Goal: Task Accomplishment & Management: Complete application form

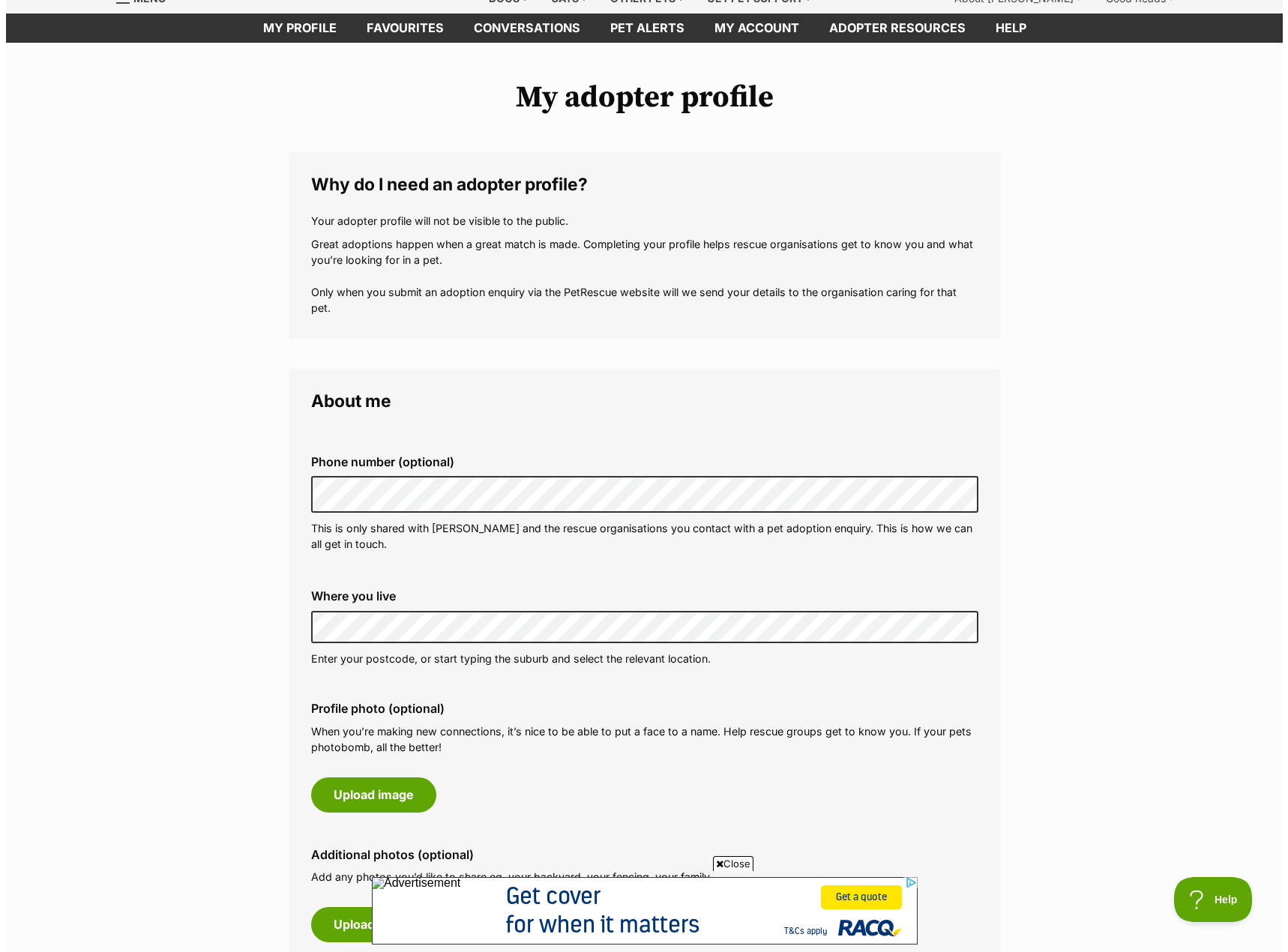
scroll to position [150, 0]
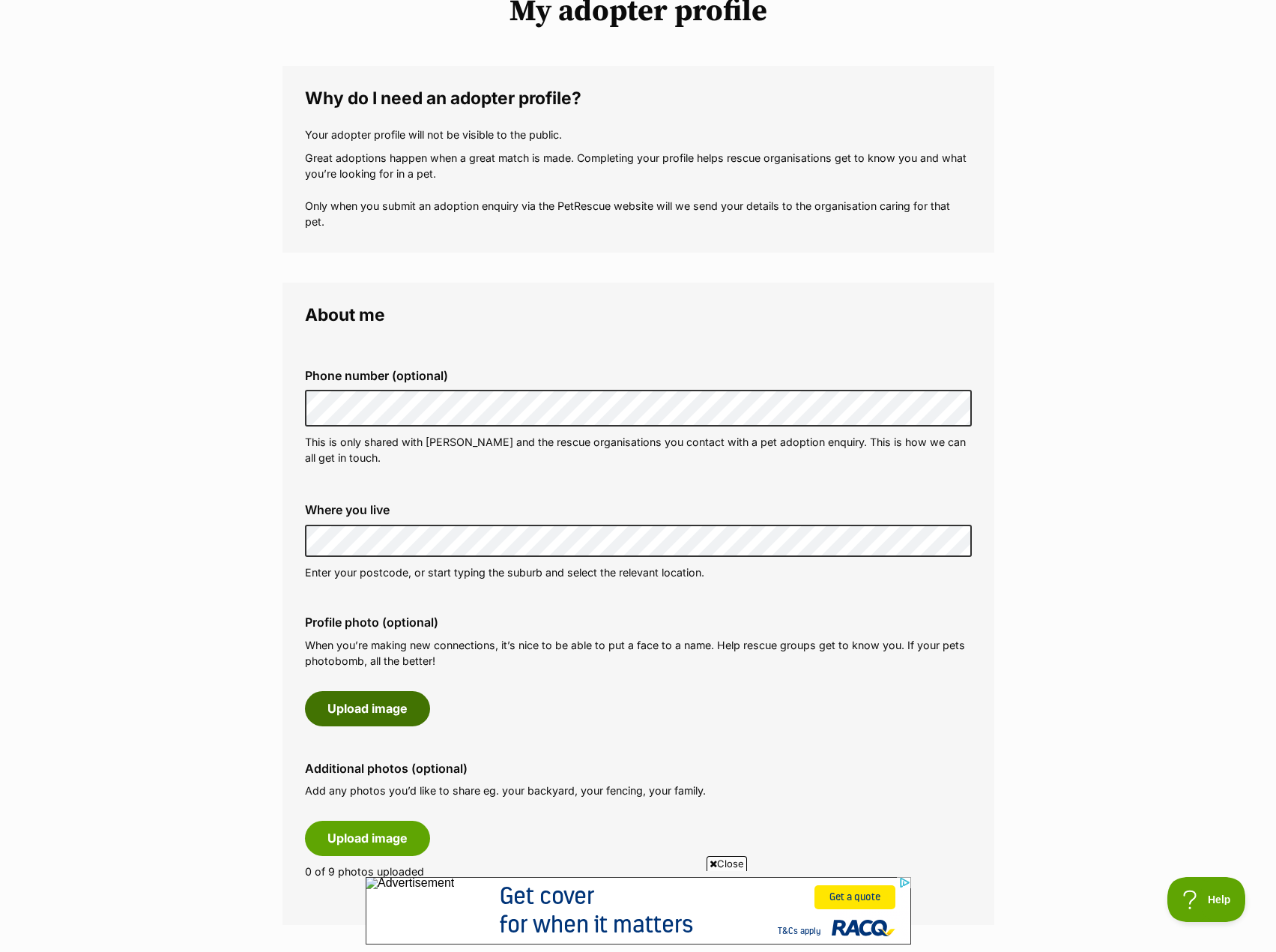
click at [372, 710] on button "Upload image" at bounding box center [368, 708] width 125 height 35
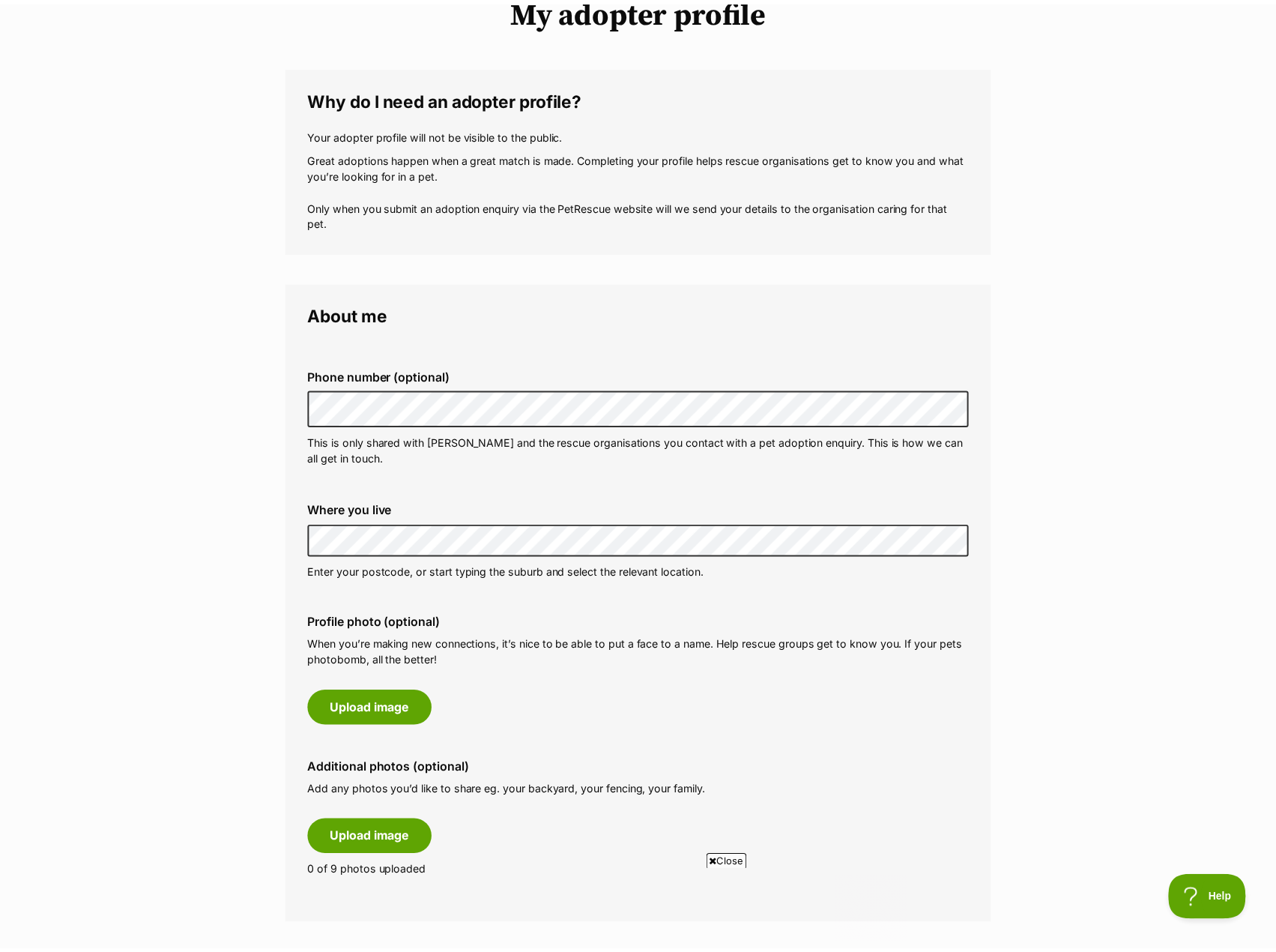
scroll to position [0, 0]
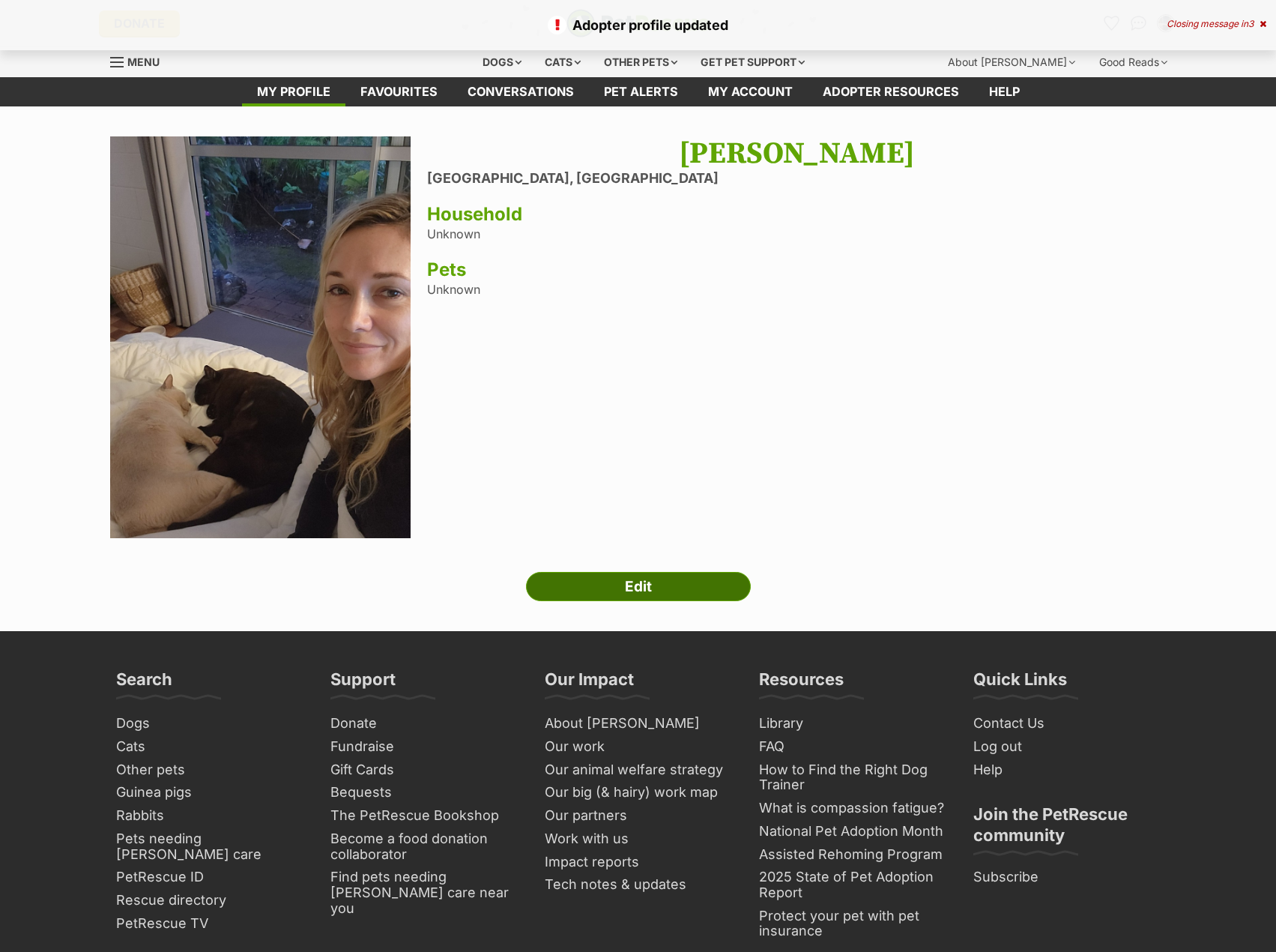
click at [653, 581] on link "Edit" at bounding box center [638, 587] width 225 height 30
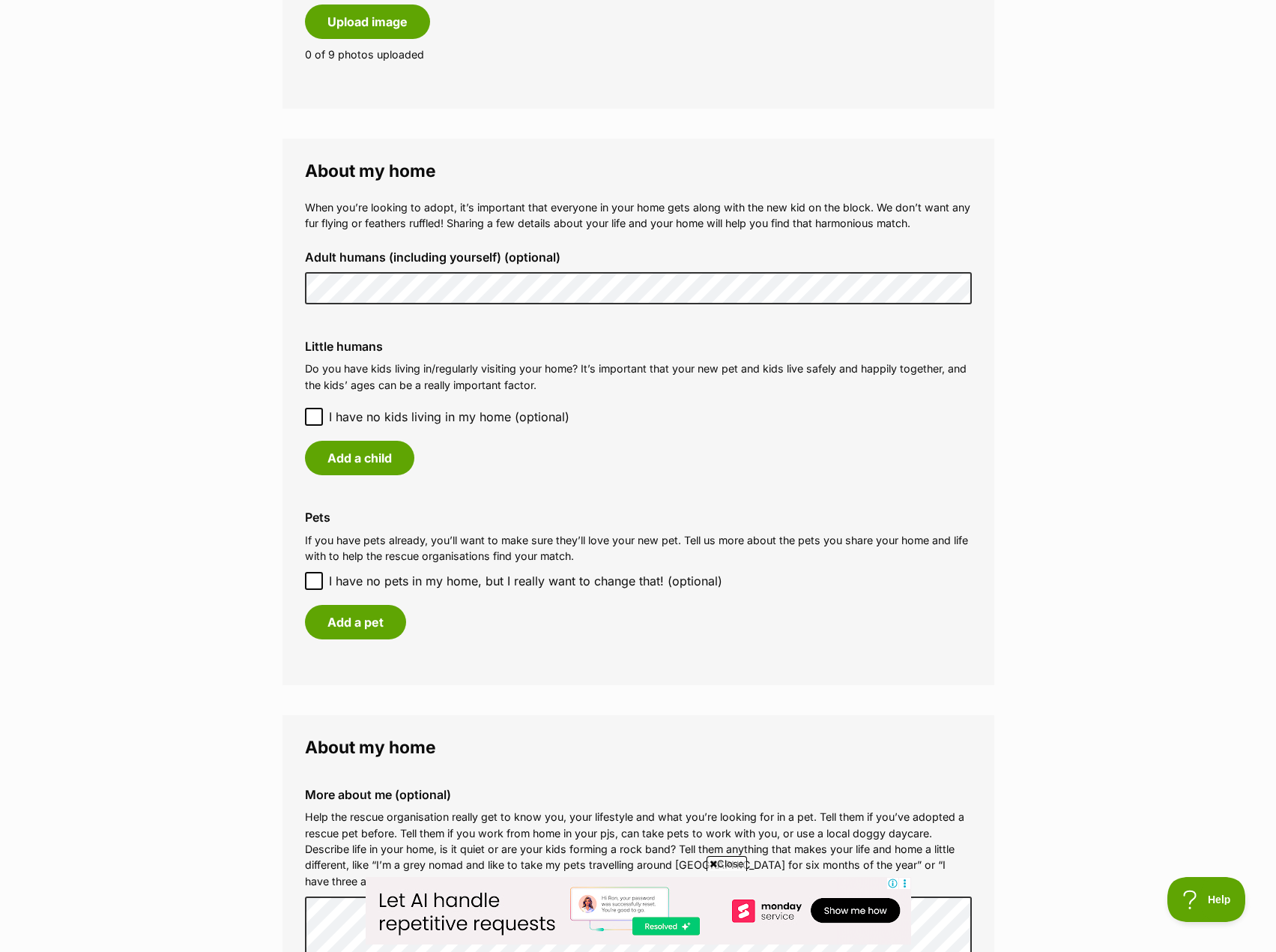
scroll to position [1199, 0]
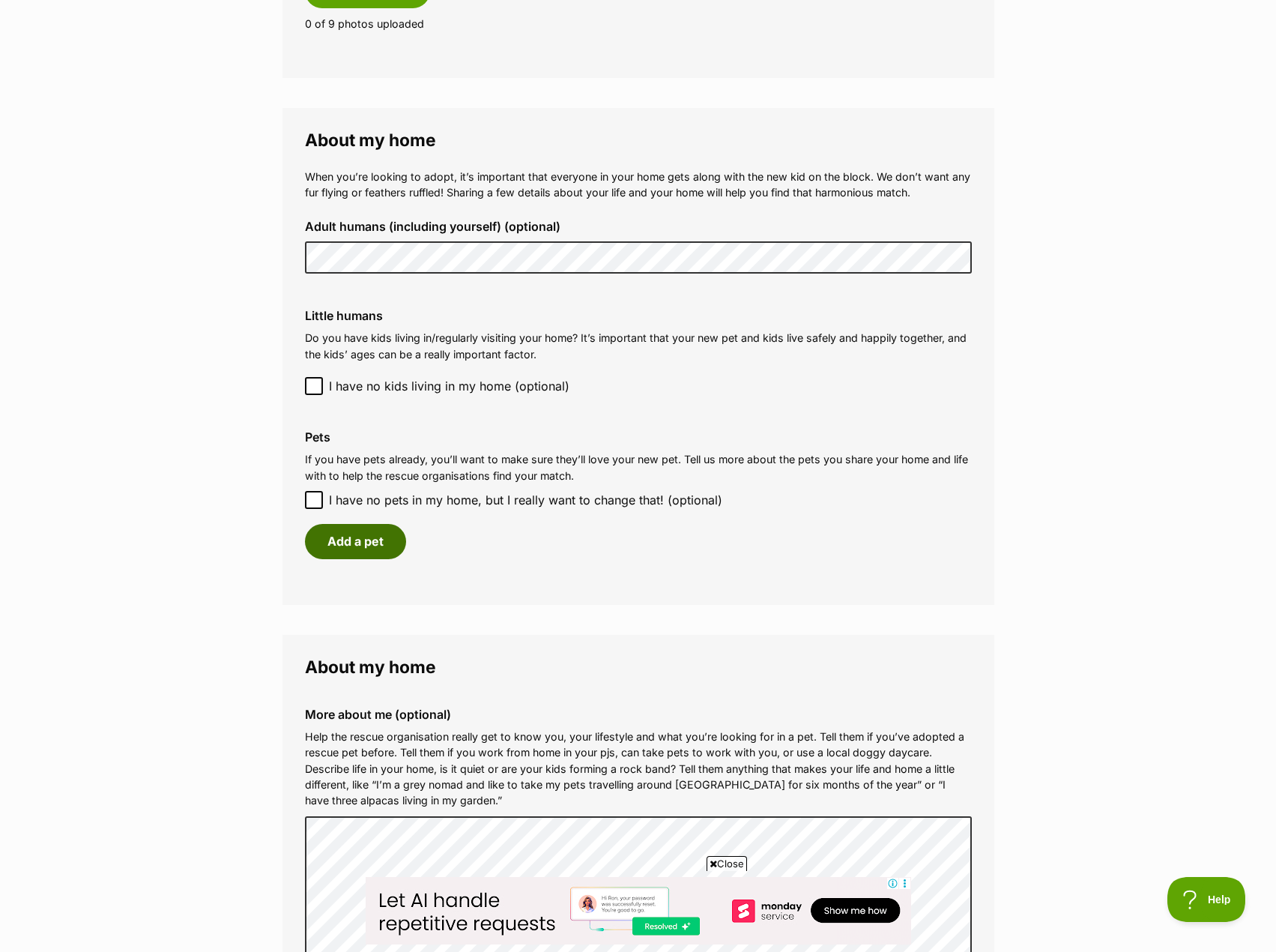
click at [391, 533] on button "Add a pet" at bounding box center [356, 541] width 102 height 35
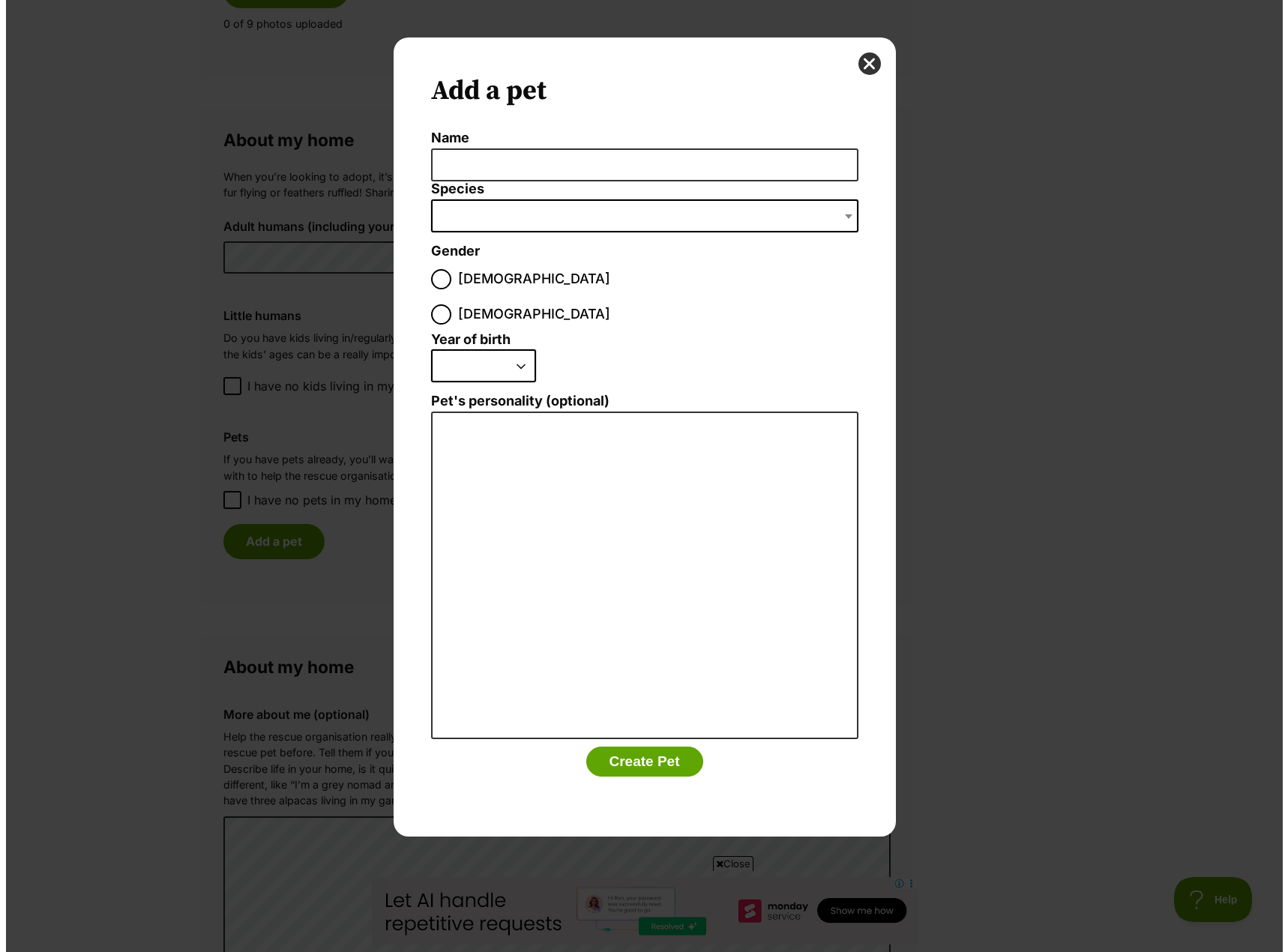
scroll to position [0, 0]
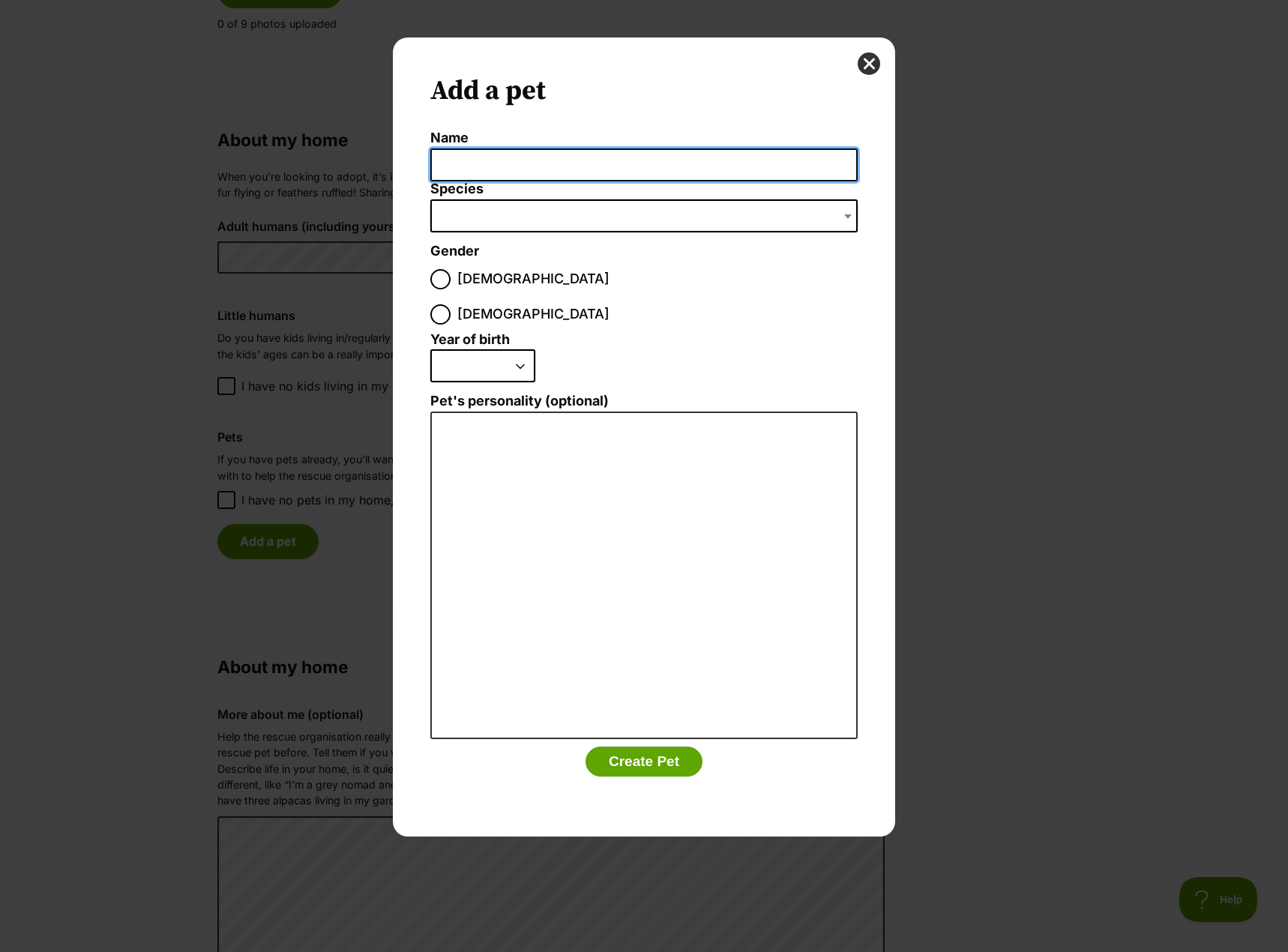
click at [478, 158] on input "Name" at bounding box center [644, 165] width 427 height 34
type input "Lila"
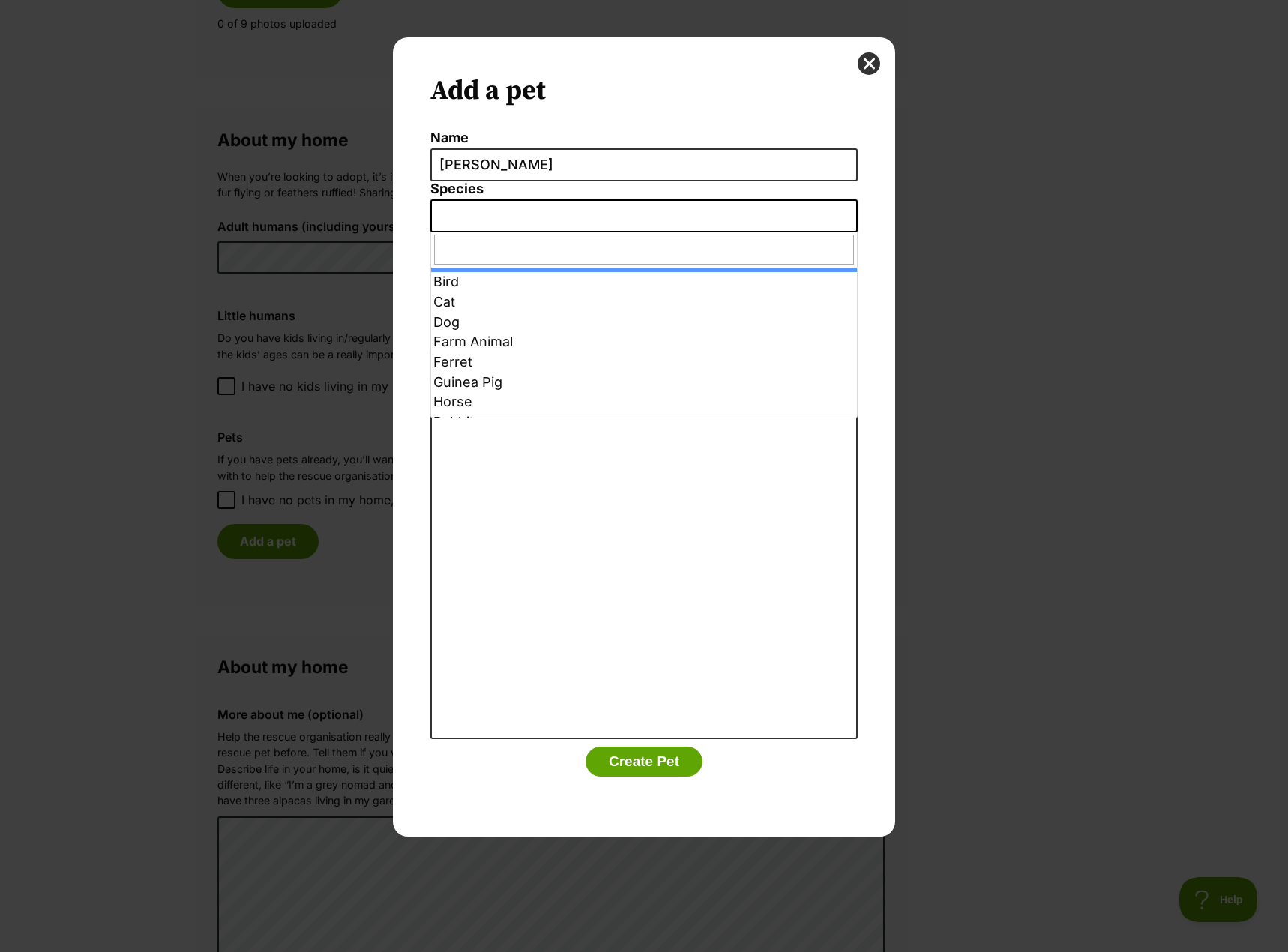
click at [540, 221] on span "Dialog Window - Close (Press escape to close)" at bounding box center [644, 216] width 427 height 33
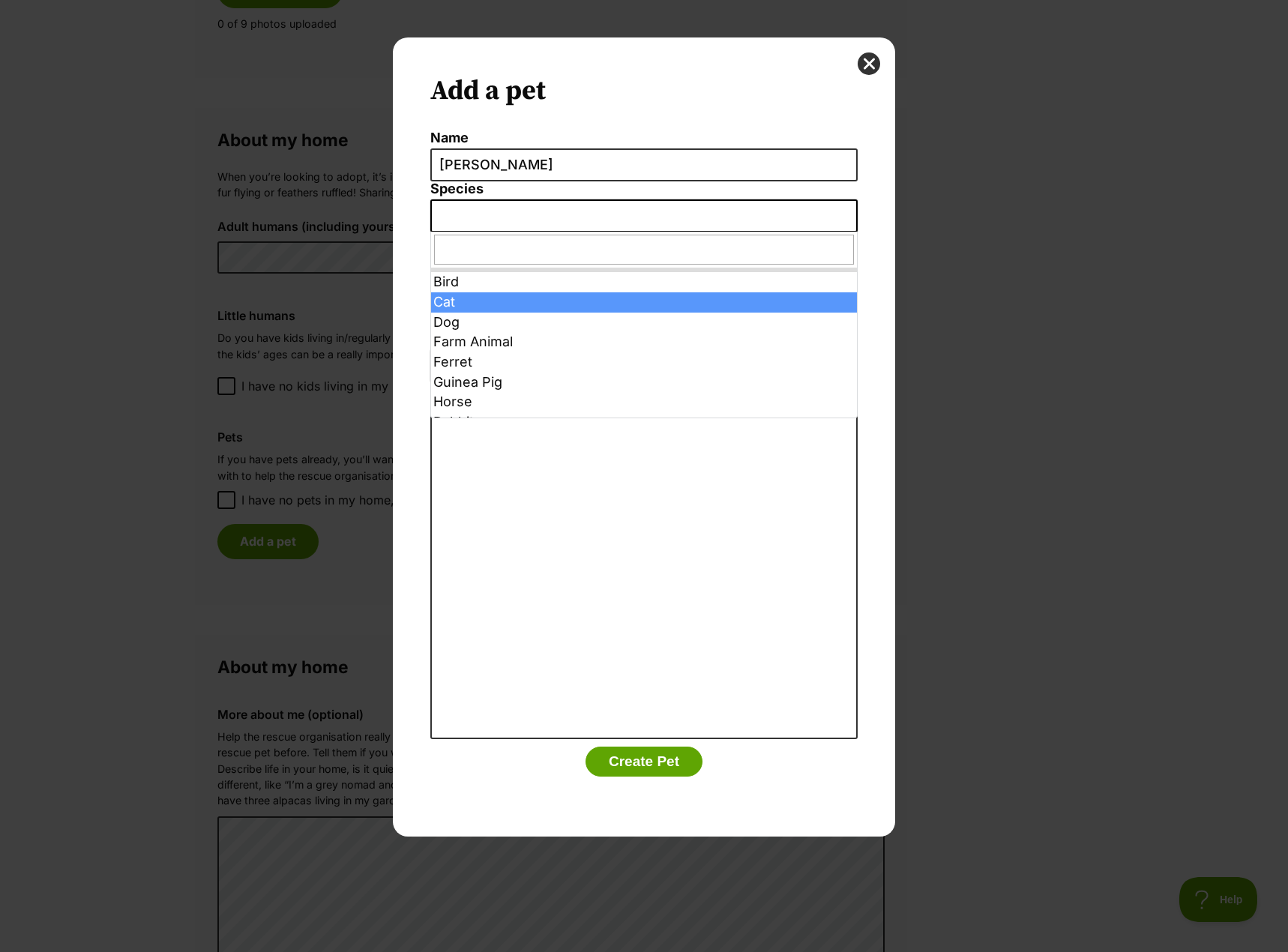
select select "2"
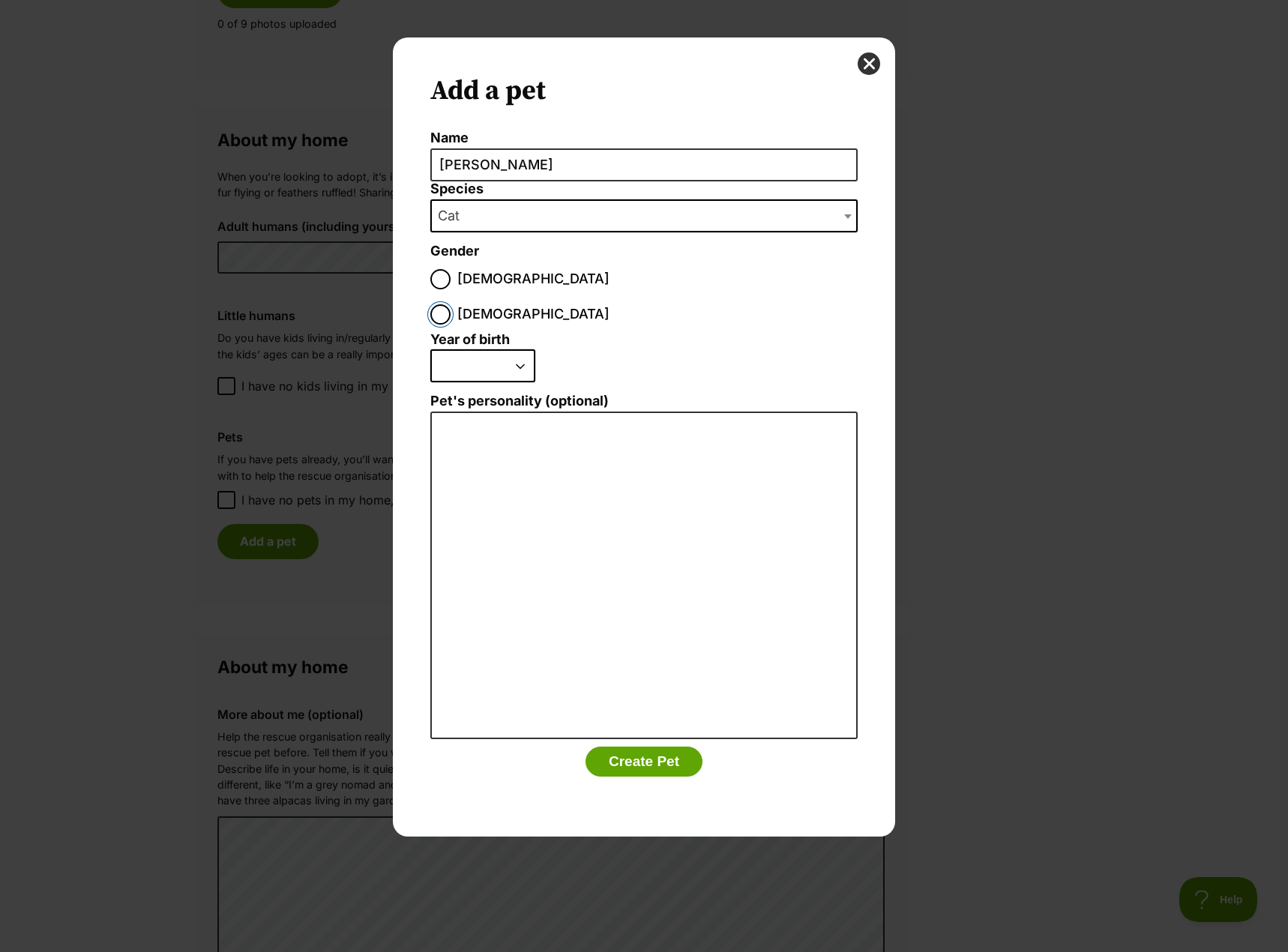
click at [451, 305] on input "[DEMOGRAPHIC_DATA]" at bounding box center [440, 314] width 20 height 20
radio input "true"
click at [517, 349] on select "2025 2024 2023 2022 2021 2020 2019 2018 2017 2016 2015 2014 2013 2012 2011 2010…" at bounding box center [483, 365] width 105 height 33
select select "2015"
click at [430, 349] on select "2025 2024 2023 2022 2021 2020 2019 2018 2017 2016 2015 2014 2013 2012 2011 2010…" at bounding box center [483, 365] width 105 height 33
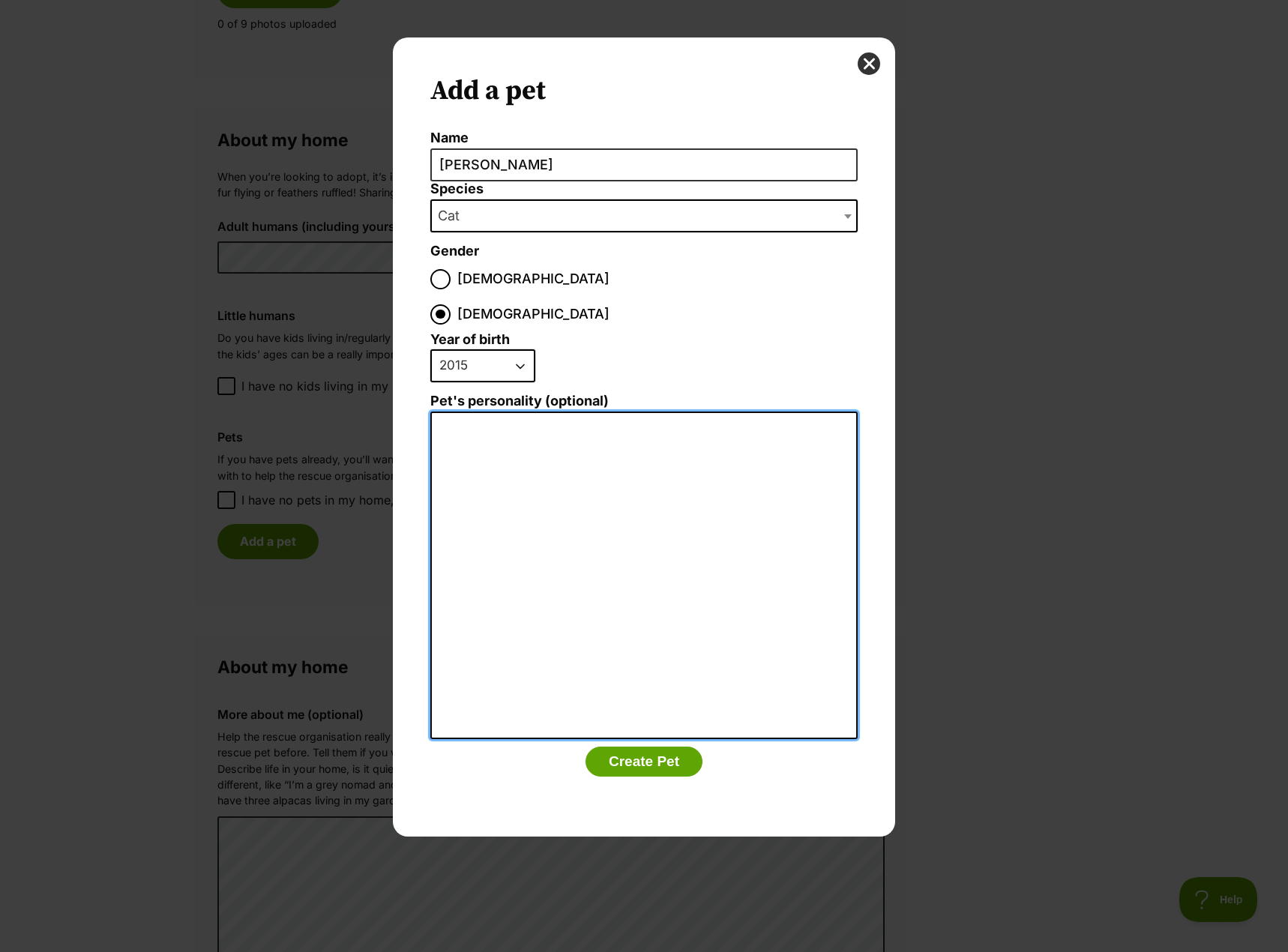
click at [481, 427] on textarea "Pet's personality (optional)" at bounding box center [644, 575] width 427 height 328
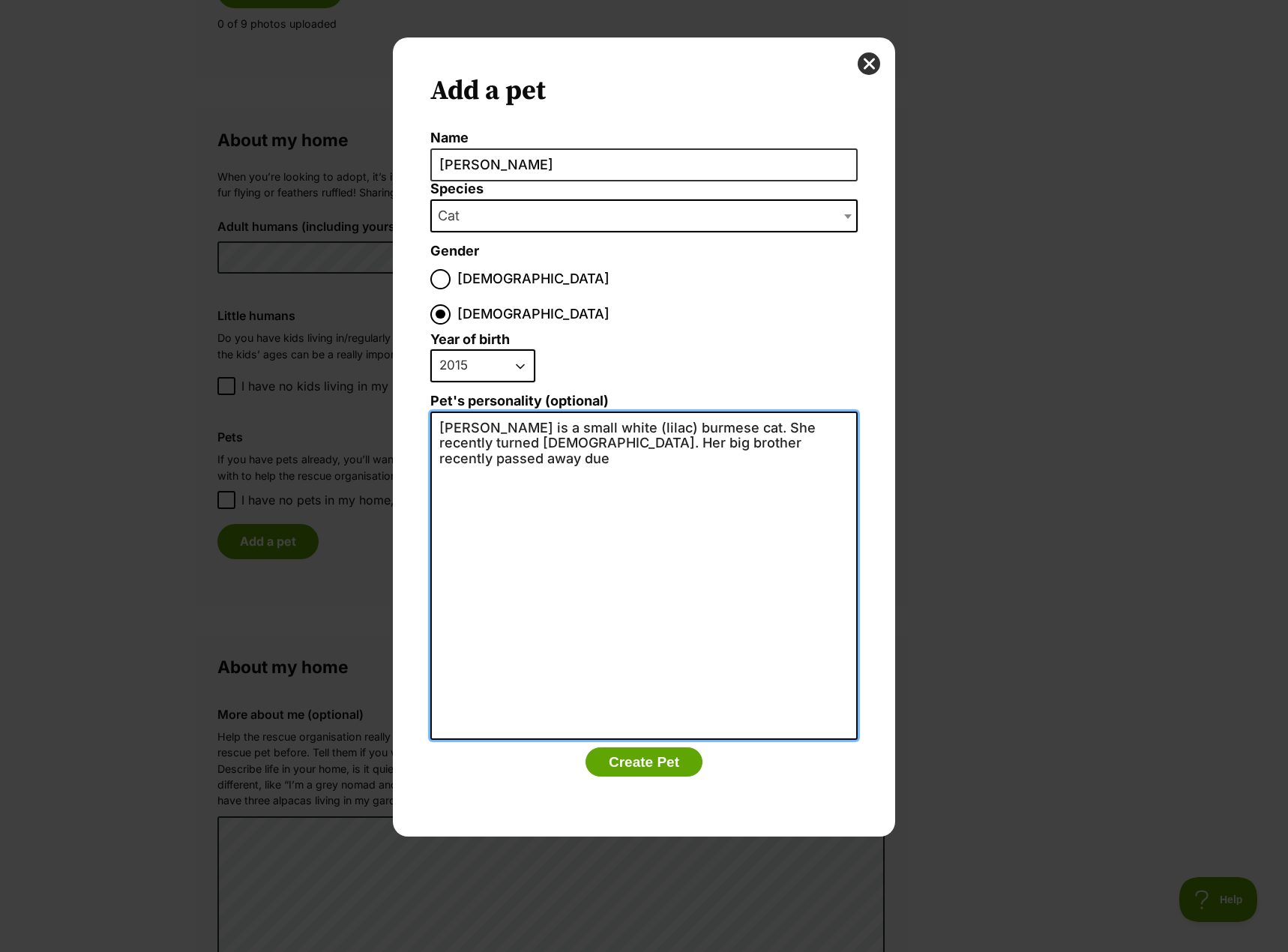
click at [602, 411] on textarea "Lila is a small white (lilac) burmese cat. She recently turned 10 years old. He…" at bounding box center [644, 575] width 427 height 328
click at [578, 420] on textarea "Lila is a small white (lilac) Burmese cat. She recently turned 10 years old. He…" at bounding box center [644, 575] width 427 height 328
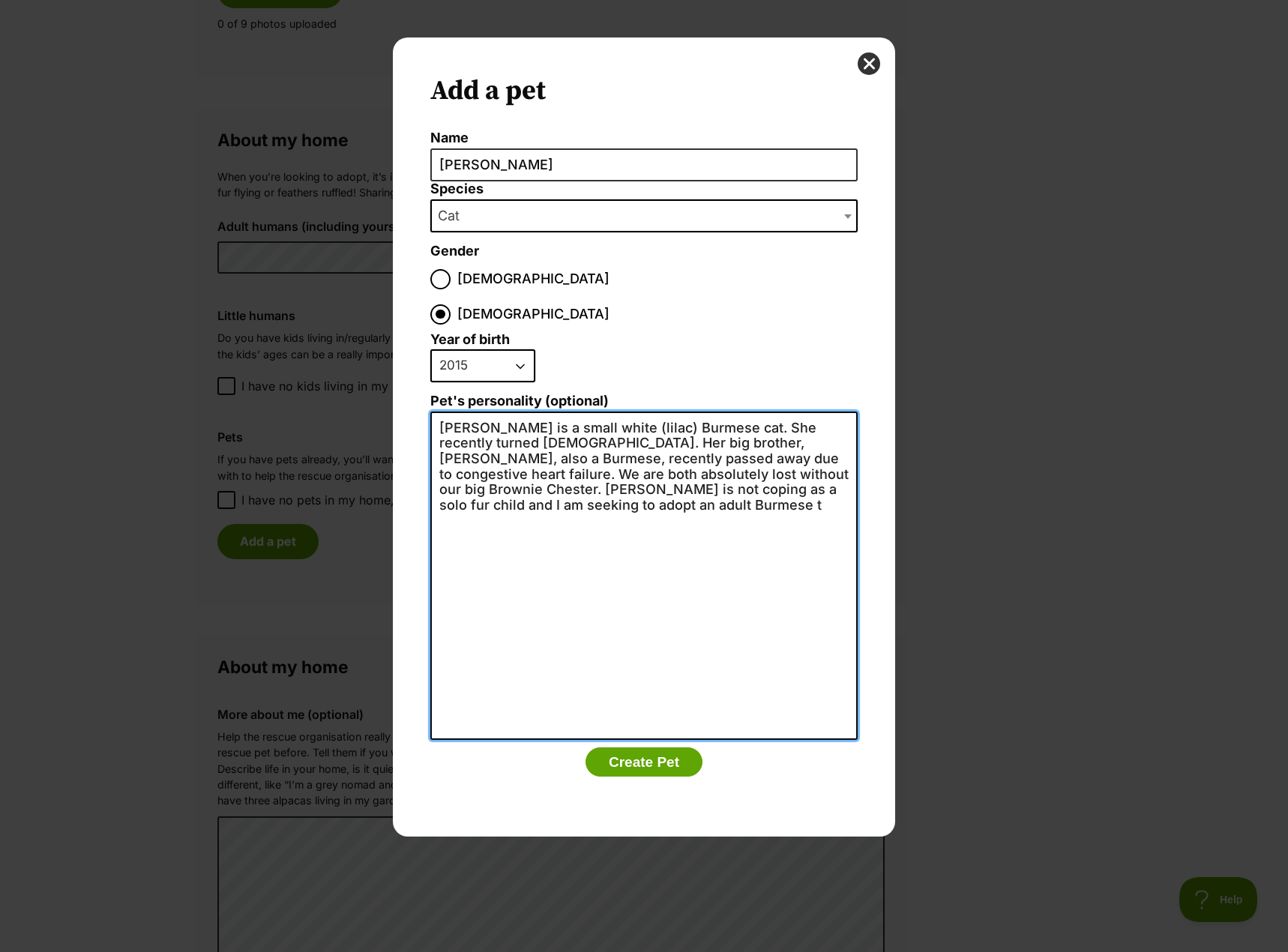
click at [512, 474] on textarea "Lila is a small white (lilac) Burmese cat. She recently turned 10 years old. He…" at bounding box center [644, 575] width 427 height 328
type textarea "Lila is a small white (lilac) Burmese cat. She recently turned 10 years old. He…"
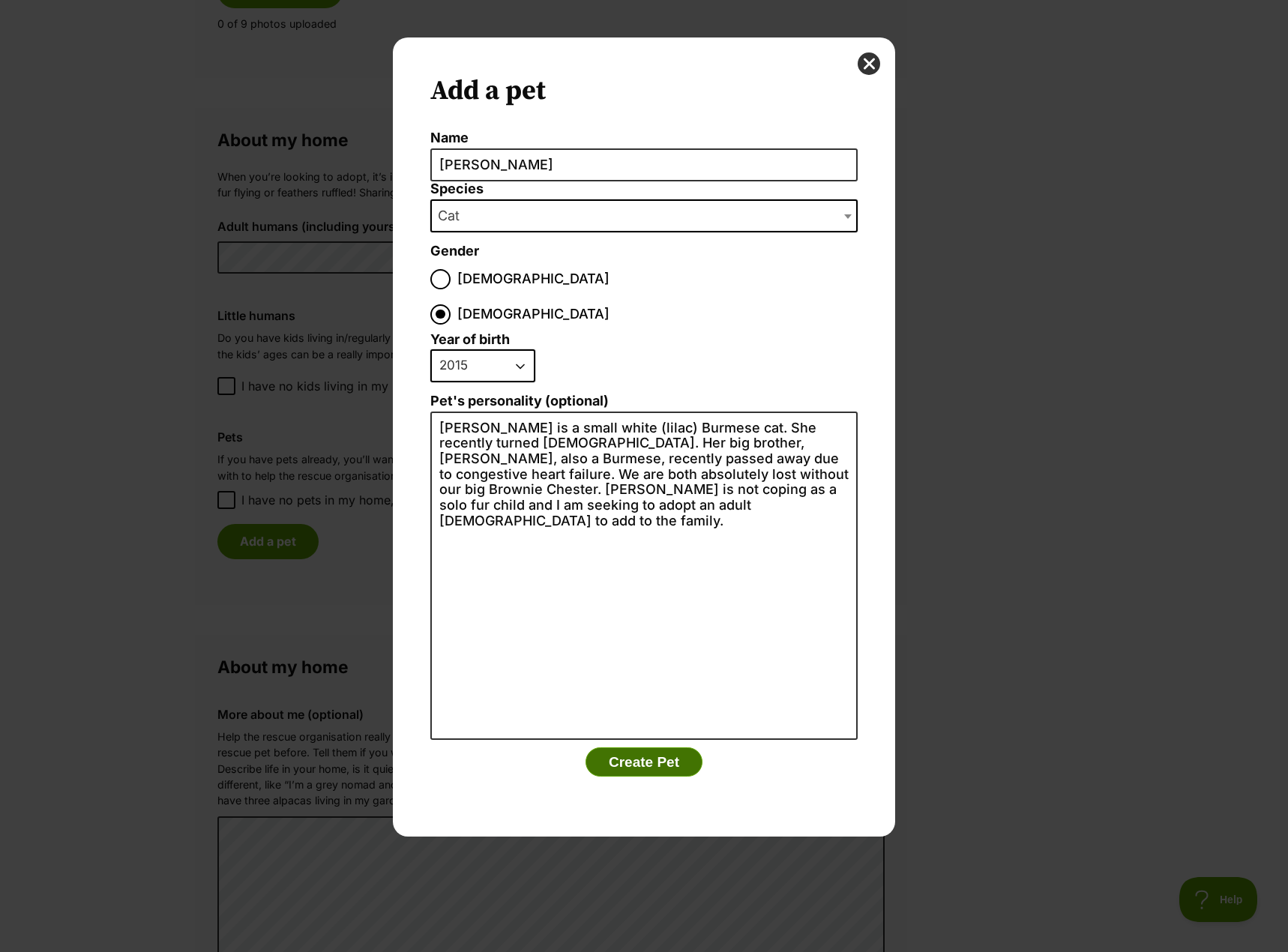
click at [659, 747] on button "Create Pet" at bounding box center [643, 762] width 117 height 30
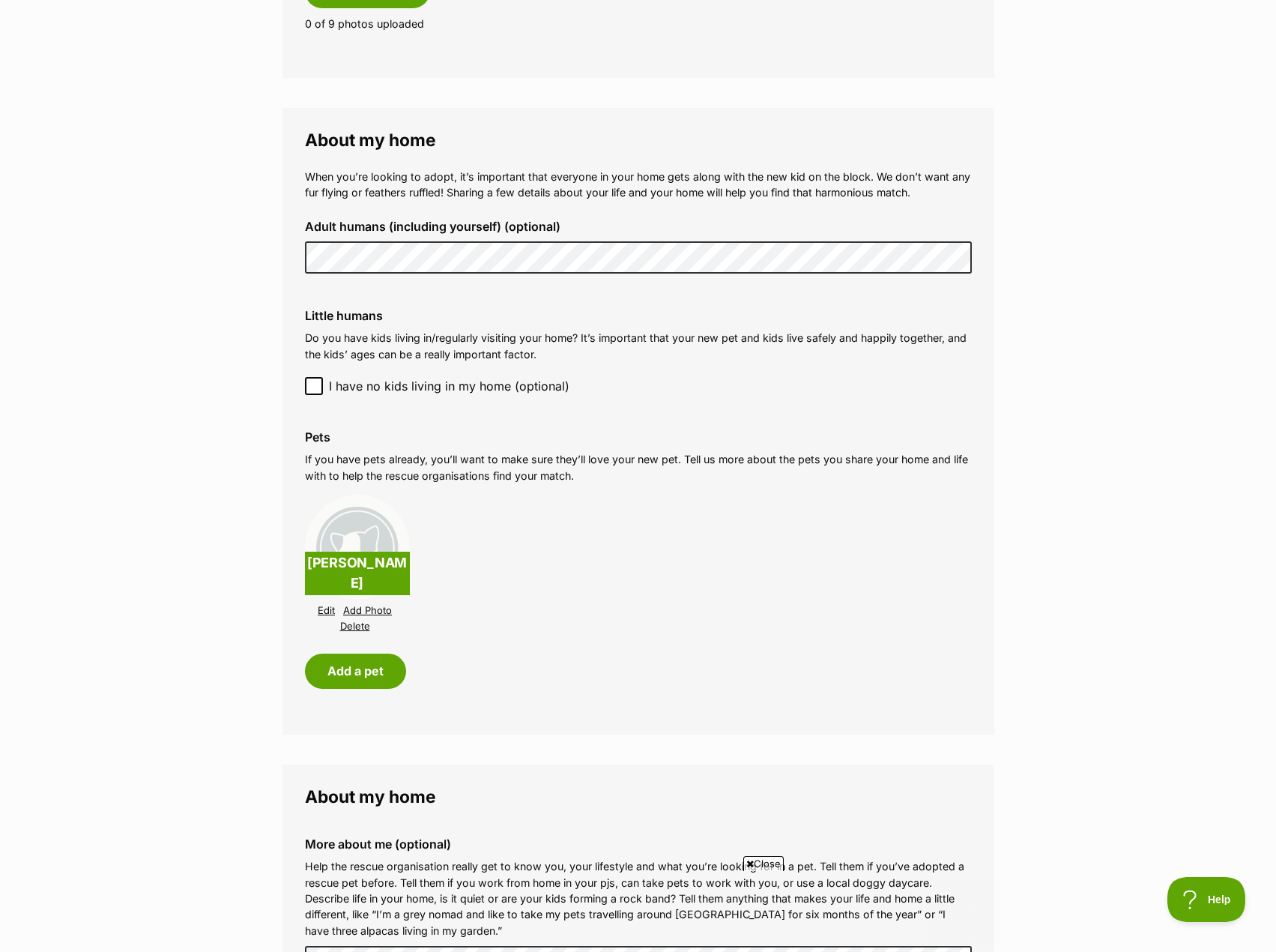
click at [367, 605] on link "Add Photo" at bounding box center [367, 610] width 49 height 11
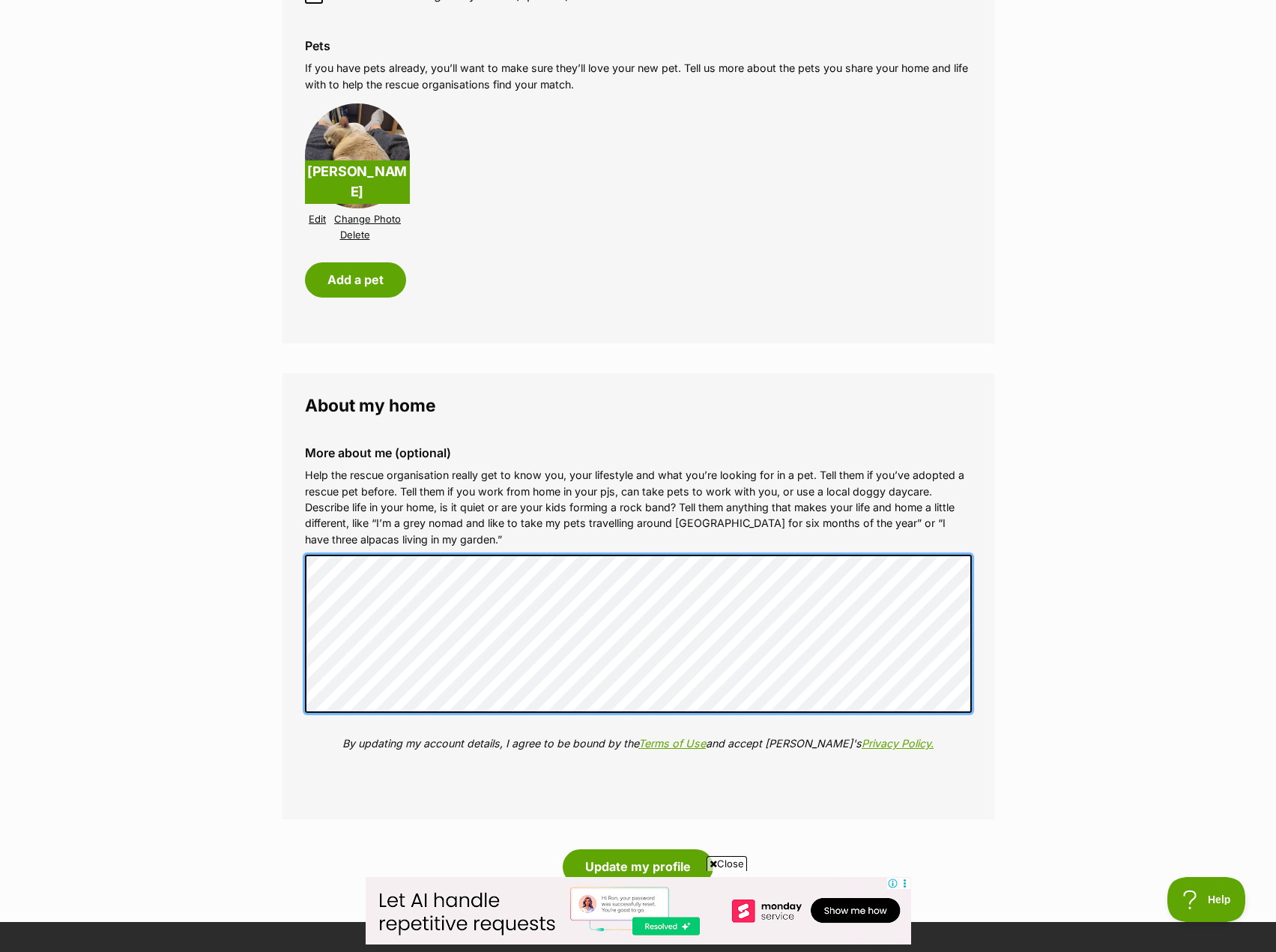
scroll to position [1724, 0]
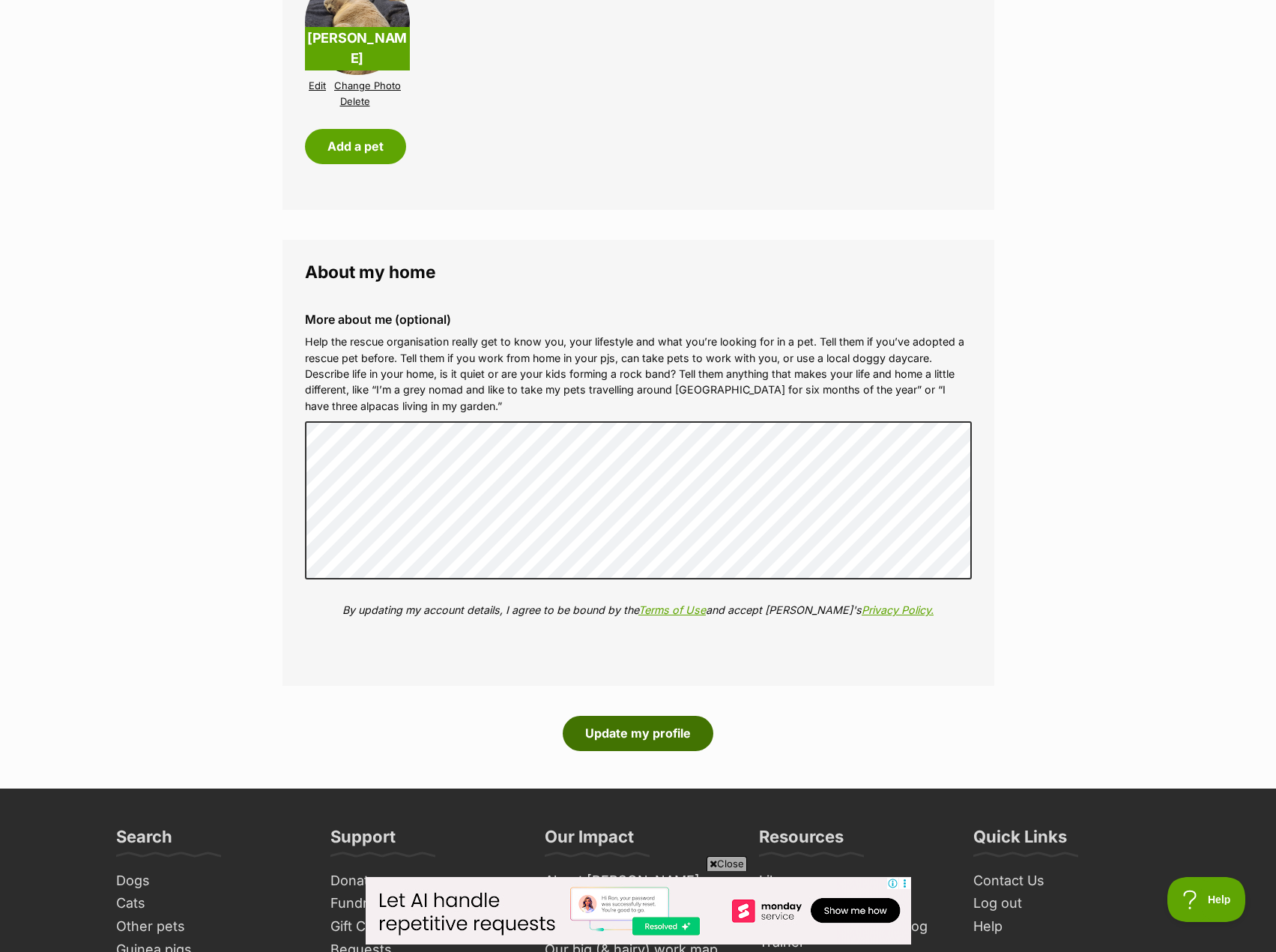
click at [642, 720] on button "Update my profile" at bounding box center [638, 733] width 150 height 35
